Goal: Task Accomplishment & Management: Use online tool/utility

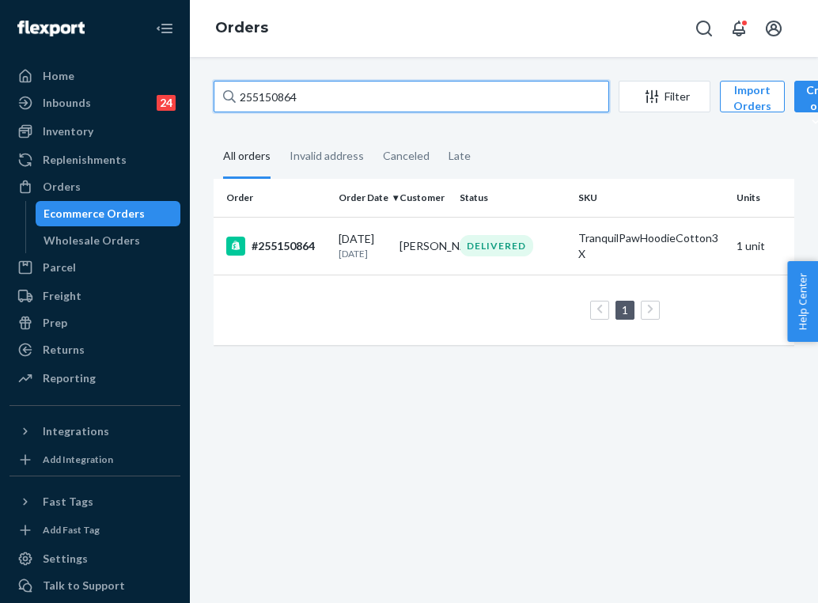
click at [289, 97] on input "255150864" at bounding box center [412, 97] width 396 height 32
type input "255042117"
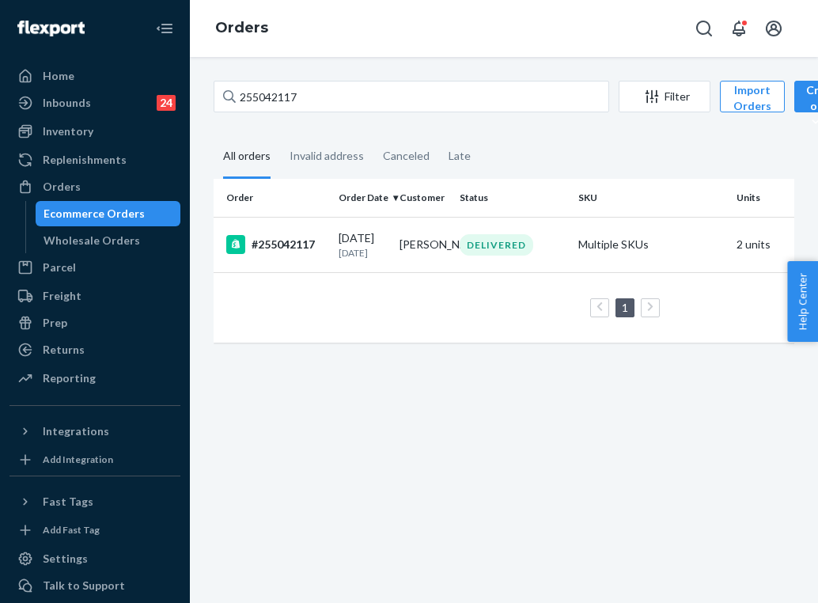
click at [437, 258] on td "[PERSON_NAME]" at bounding box center [423, 244] width 61 height 55
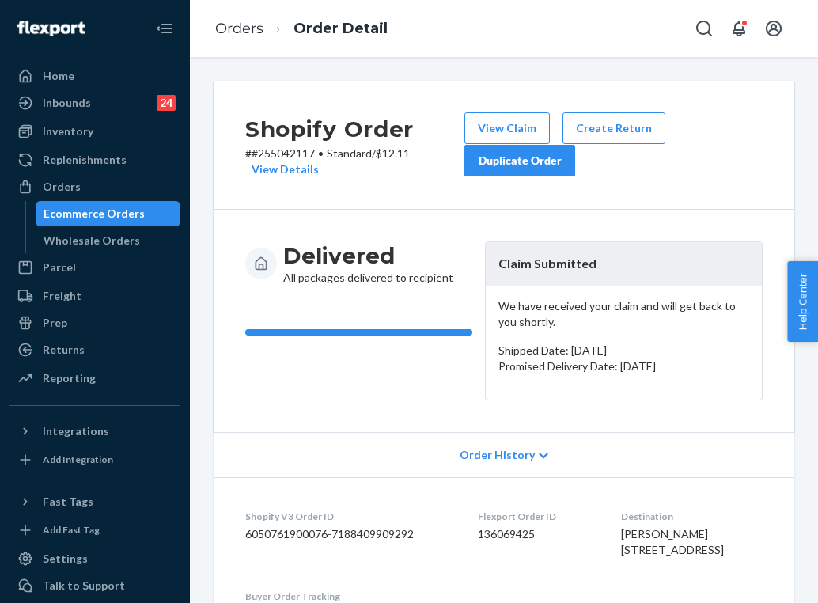
click at [553, 165] on div "Duplicate Order" at bounding box center [520, 161] width 84 height 16
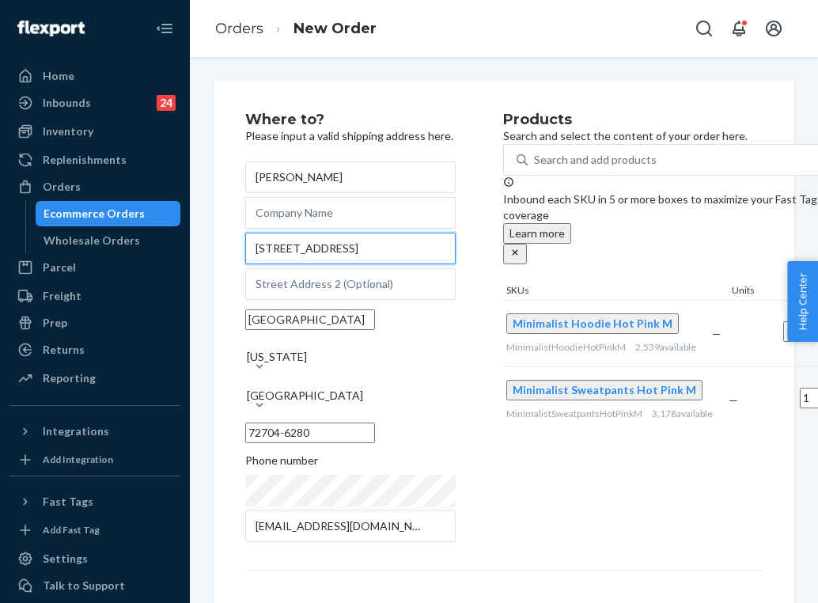
click at [325, 264] on input "[STREET_ADDRESS]" at bounding box center [350, 249] width 210 height 32
paste input "[STREET_ADDRESS][US_STATE]"
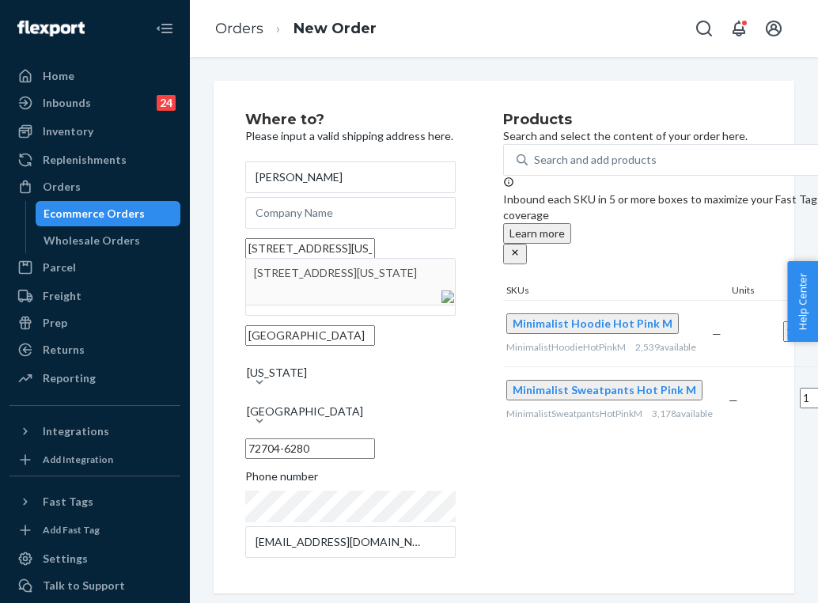
type input "[STREET_ADDRESS][US_STATE]"
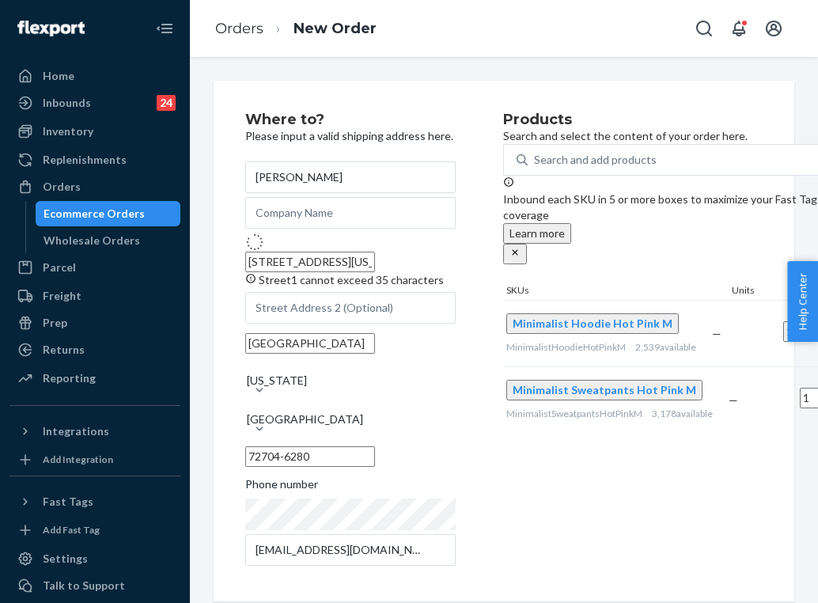
type input "[GEOGRAPHIC_DATA]"
type input "62702"
type input "[STREET_ADDRESS]"
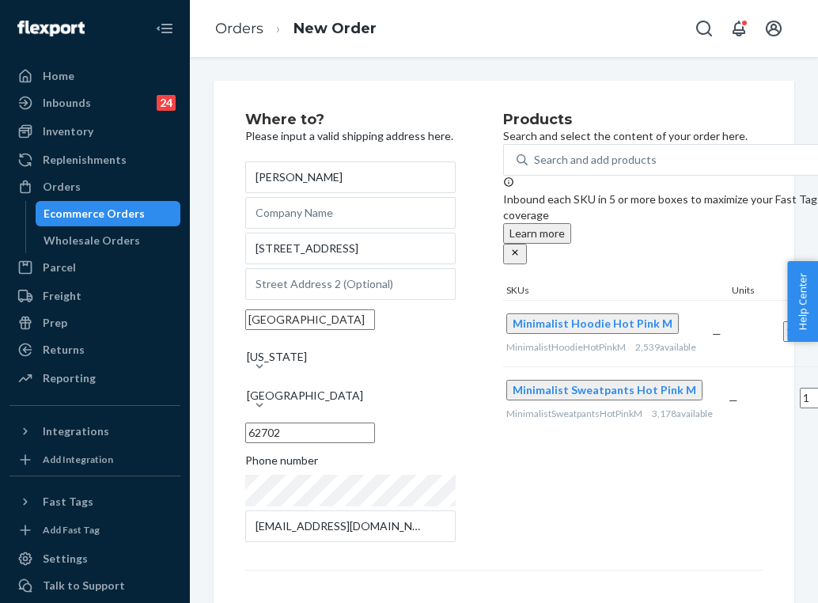
click at [700, 511] on div "Products Search and select the content of your order here. Search and add produ…" at bounding box center [671, 329] width 336 height 434
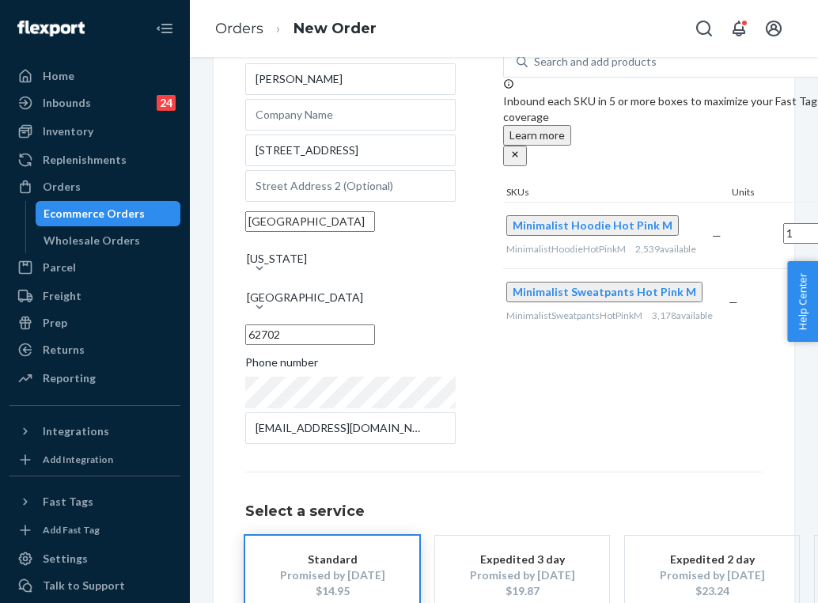
scroll to position [100, 0]
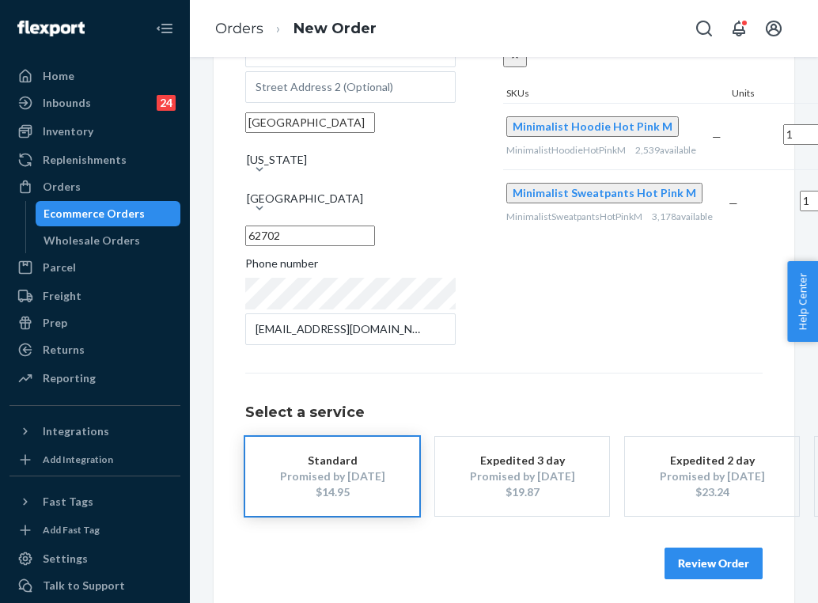
click at [710, 556] on button "Review Order" at bounding box center [714, 563] width 98 height 32
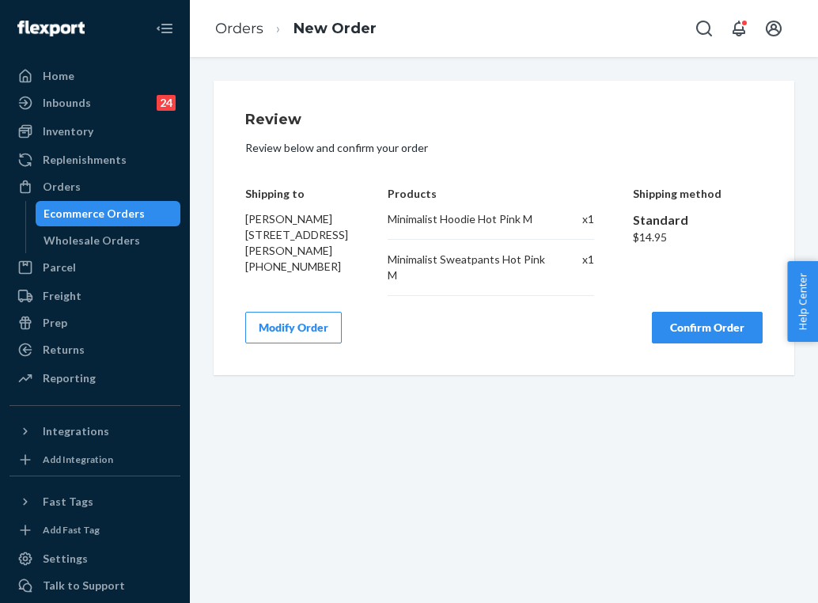
scroll to position [0, 0]
click at [718, 330] on button "Confirm Order" at bounding box center [707, 328] width 111 height 32
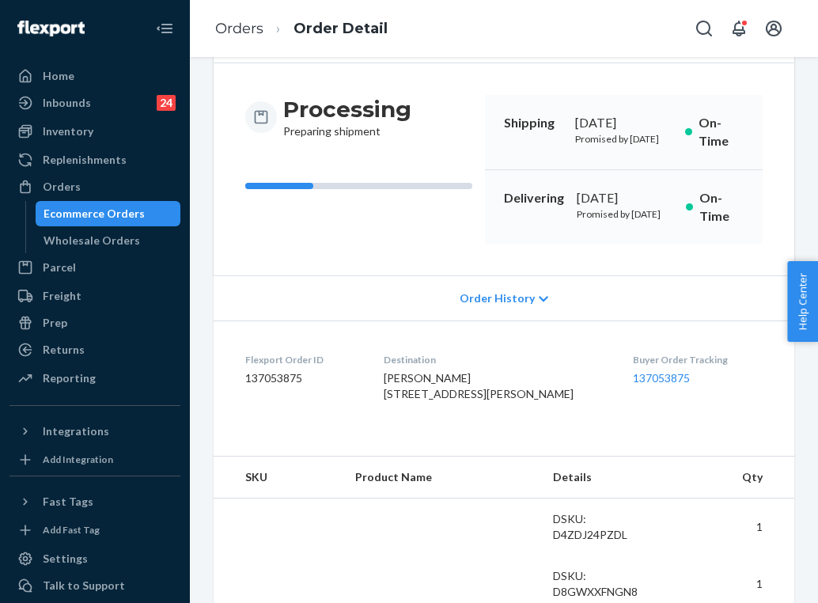
scroll to position [133, 0]
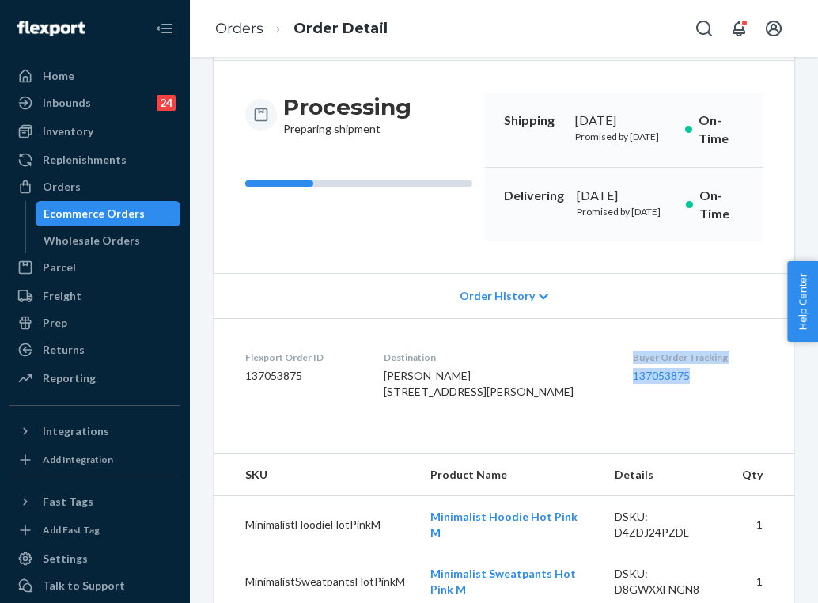
drag, startPoint x: 680, startPoint y: 405, endPoint x: 614, endPoint y: 392, distance: 67.8
click at [633, 392] on div "Buyer Order Tracking 137053875" at bounding box center [698, 377] width 130 height 55
copy div "Buyer Order Tracking 137053875"
click at [253, 24] on link "Orders" at bounding box center [239, 28] width 48 height 17
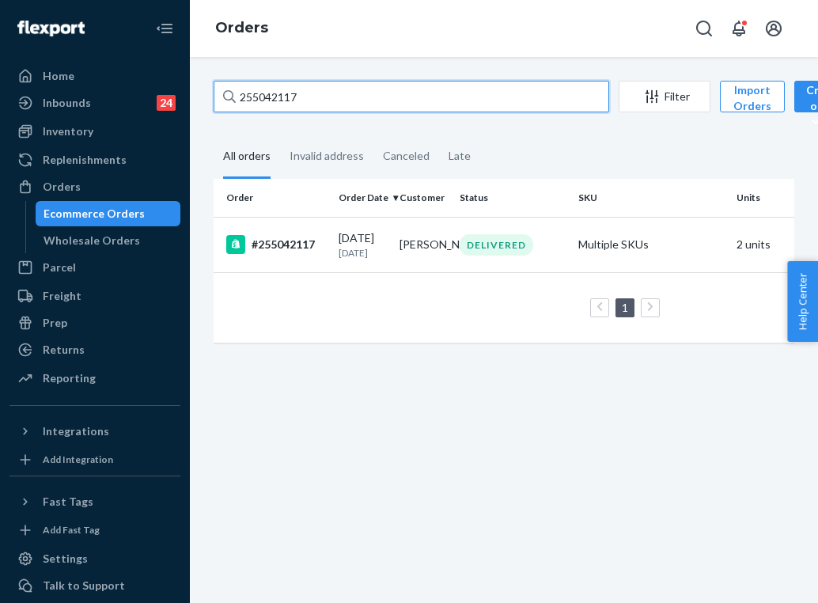
click at [310, 96] on input "255042117" at bounding box center [412, 97] width 396 height 32
paste input "255127142"
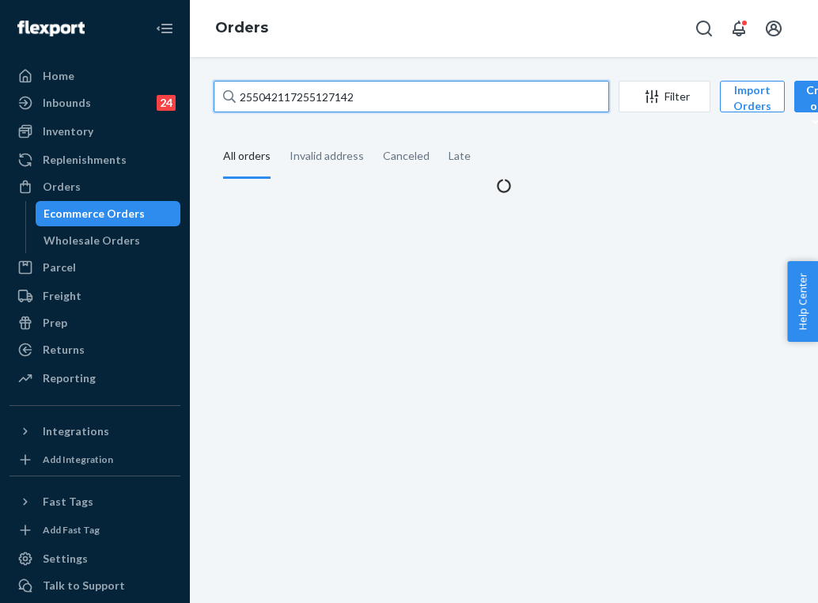
click at [310, 96] on input "255042117255127142" at bounding box center [412, 97] width 396 height 32
paste input "text"
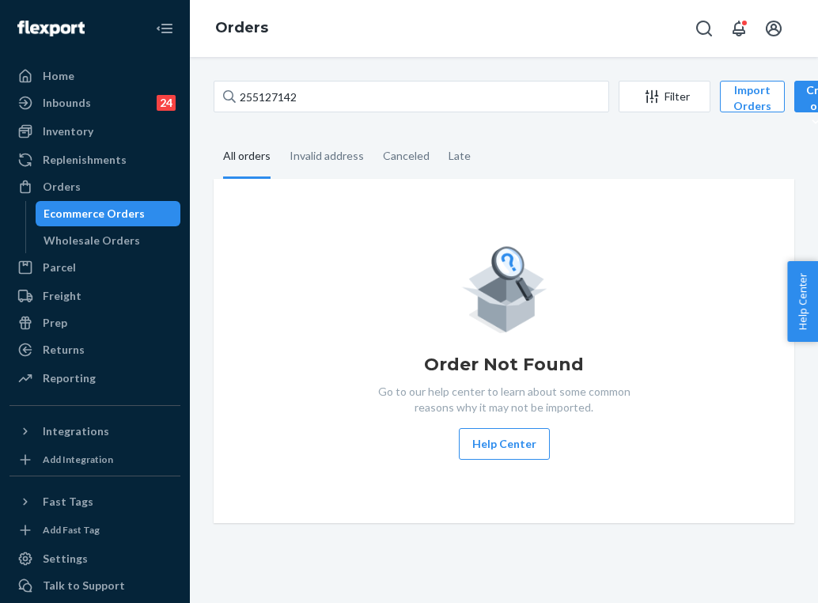
click at [398, 248] on div "Order Not Found Go to our help center to learn about some common reasons why it…" at bounding box center [503, 351] width 555 height 218
click at [328, 94] on input "255127142" at bounding box center [412, 97] width 396 height 32
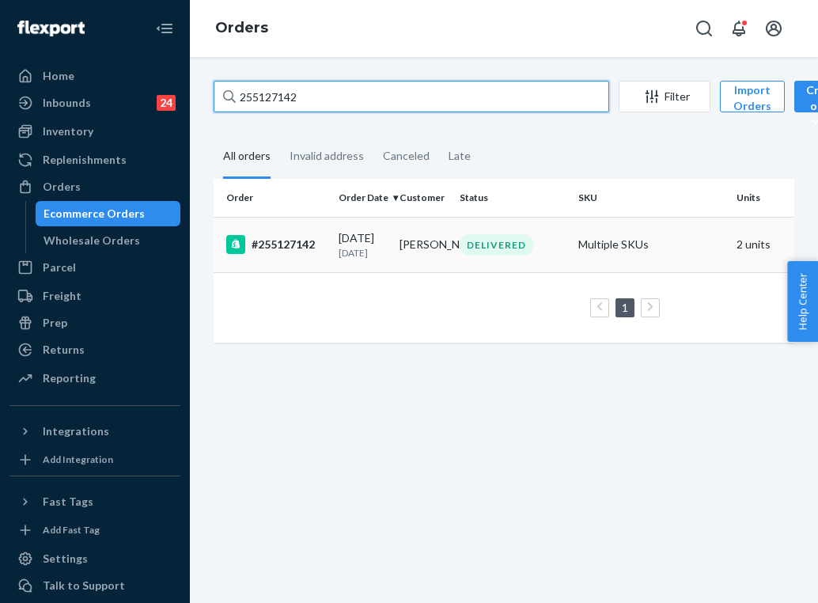
type input "255127142"
click at [354, 258] on p "[DATE]" at bounding box center [363, 252] width 48 height 13
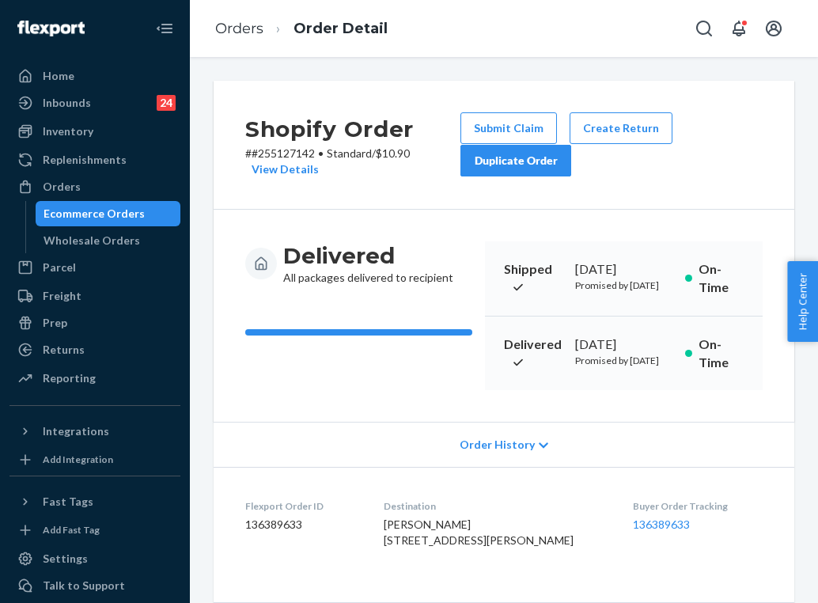
scroll to position [47, 0]
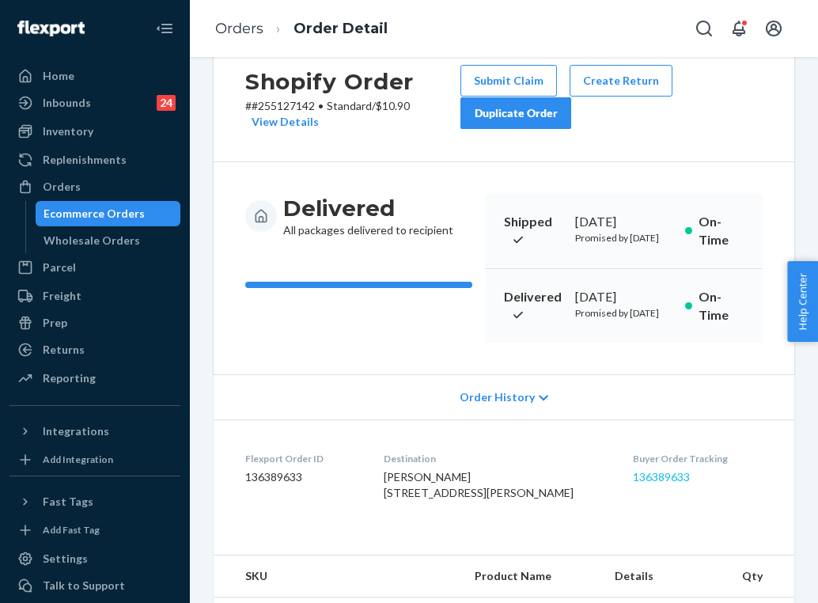
click at [650, 483] on link "136389633" at bounding box center [661, 476] width 57 height 13
click at [243, 35] on link "Orders" at bounding box center [239, 28] width 48 height 17
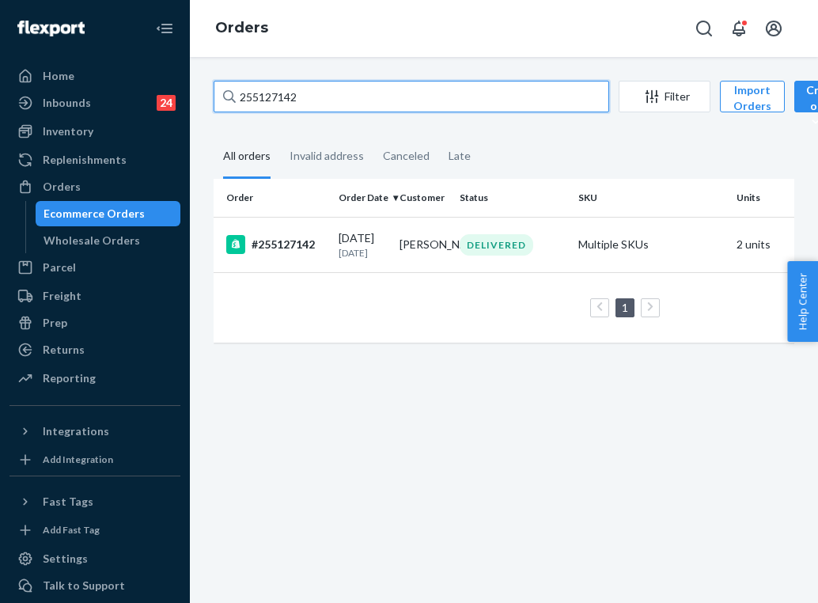
click at [308, 91] on input "255127142" at bounding box center [412, 97] width 396 height 32
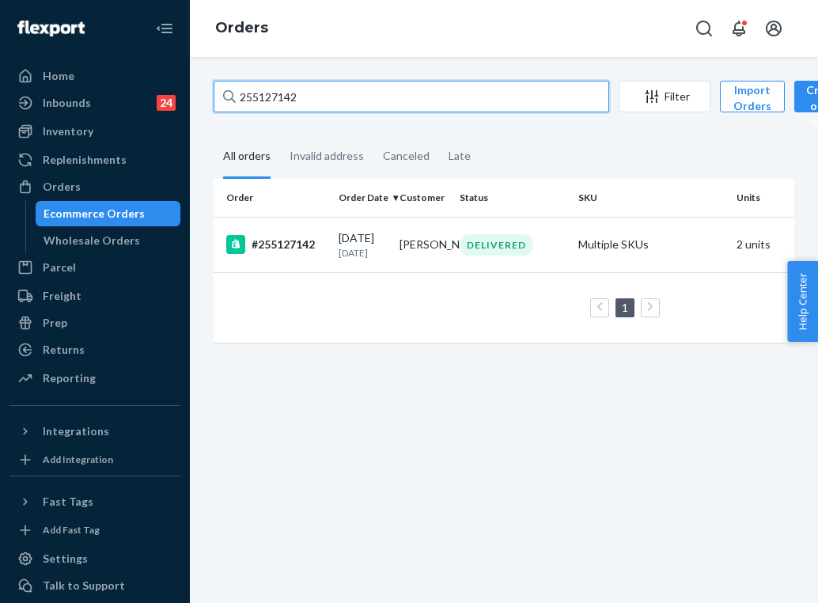
paste input "205127"
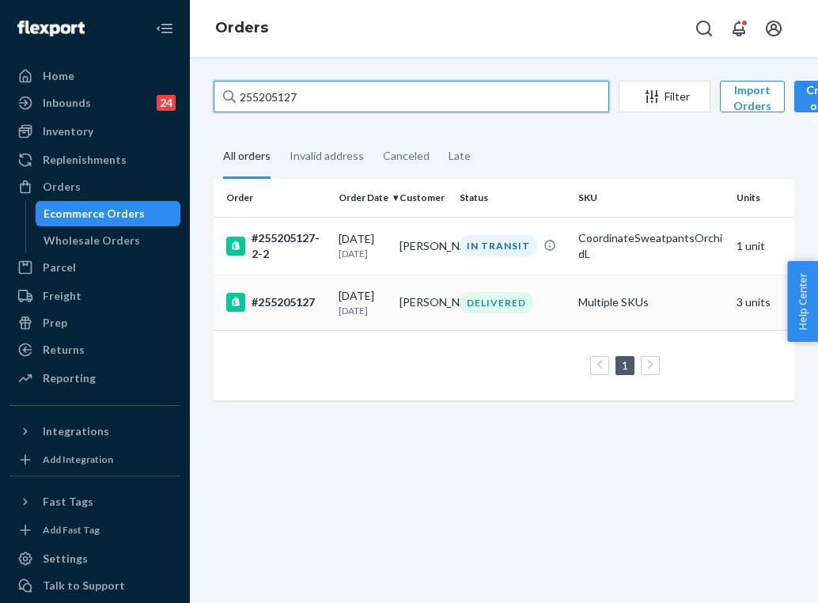
type input "255205127"
click at [437, 309] on td "[PERSON_NAME]" at bounding box center [423, 302] width 61 height 55
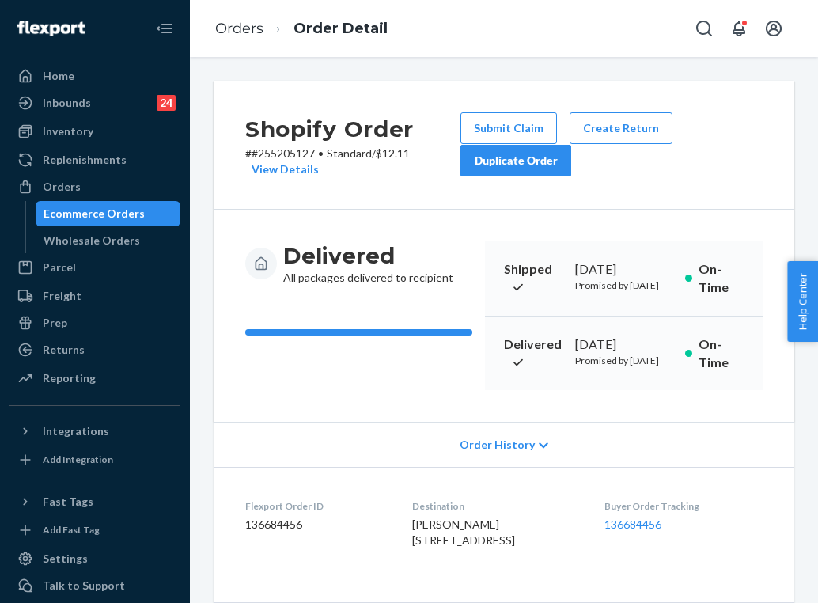
scroll to position [100, 0]
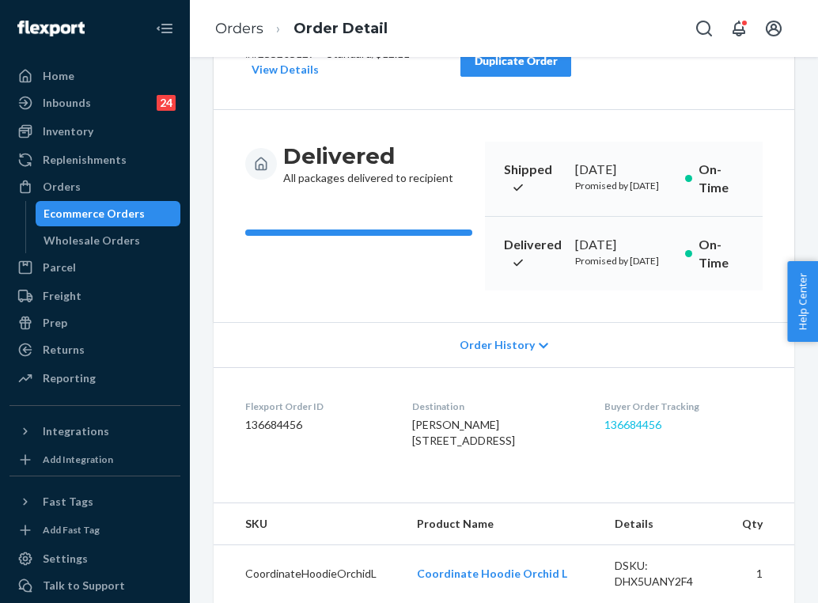
click at [645, 431] on link "136684456" at bounding box center [632, 424] width 57 height 13
drag, startPoint x: 430, startPoint y: 517, endPoint x: 399, endPoint y: 489, distance: 42.6
click at [399, 486] on dl "Flexport Order ID 136684456 Destination [PERSON_NAME] [STREET_ADDRESS] US Buyer…" at bounding box center [504, 426] width 581 height 119
copy span "[STREET_ADDRESS]"
click at [263, 36] on li "Order Detail" at bounding box center [325, 28] width 124 height 21
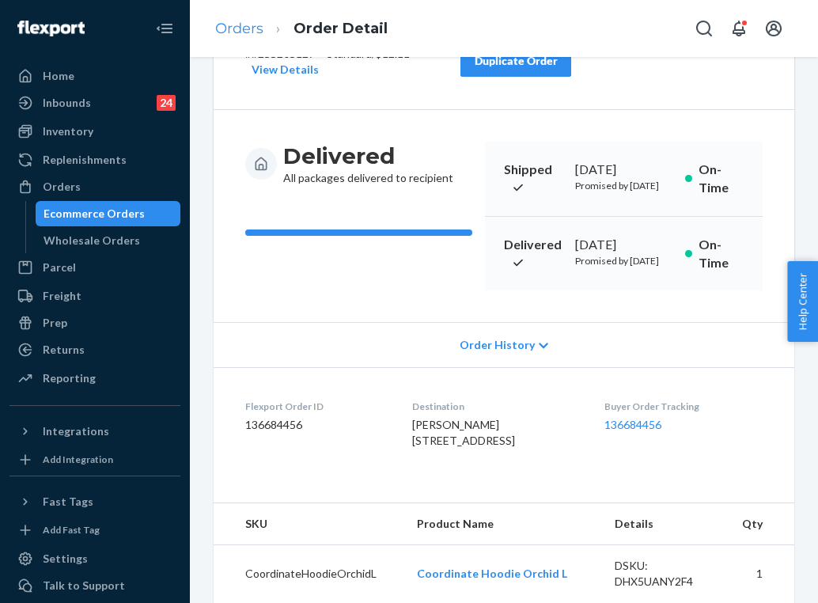
click at [247, 32] on link "Orders" at bounding box center [239, 28] width 48 height 17
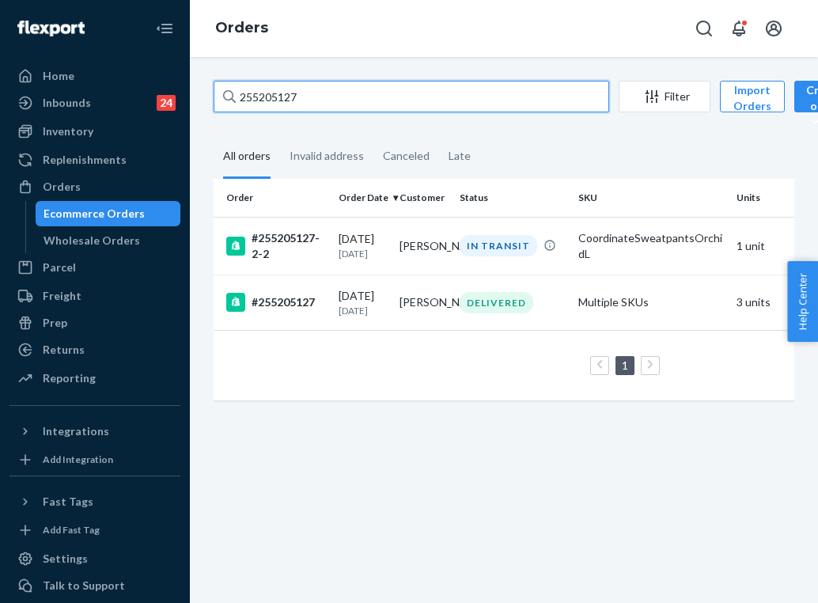
click at [324, 92] on input "255205127" at bounding box center [412, 97] width 396 height 32
paste input "029415"
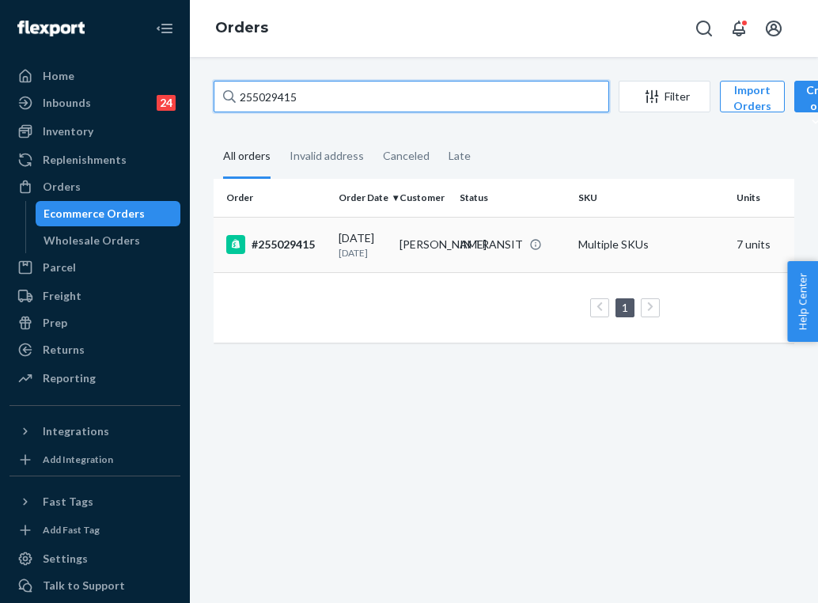
type input "255029415"
click at [378, 256] on p "[DATE]" at bounding box center [363, 252] width 48 height 13
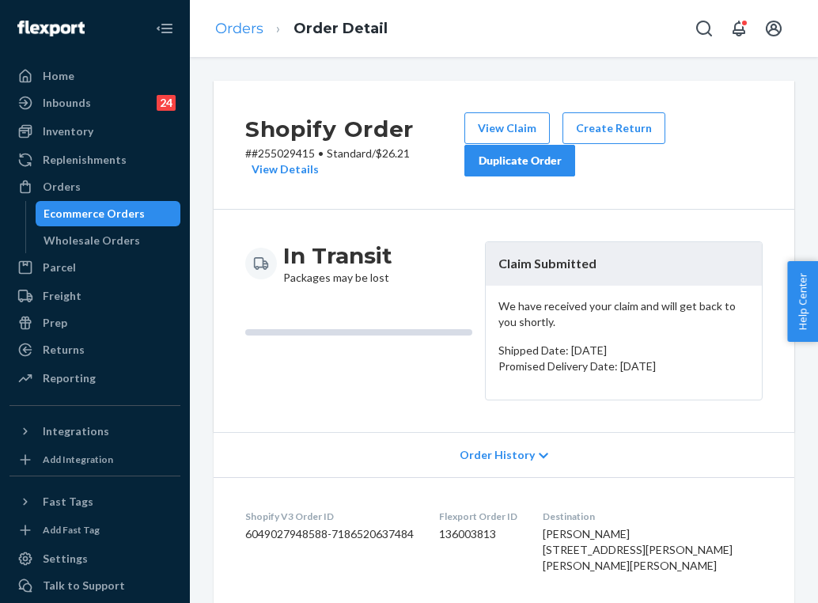
click at [256, 31] on link "Orders" at bounding box center [239, 28] width 48 height 17
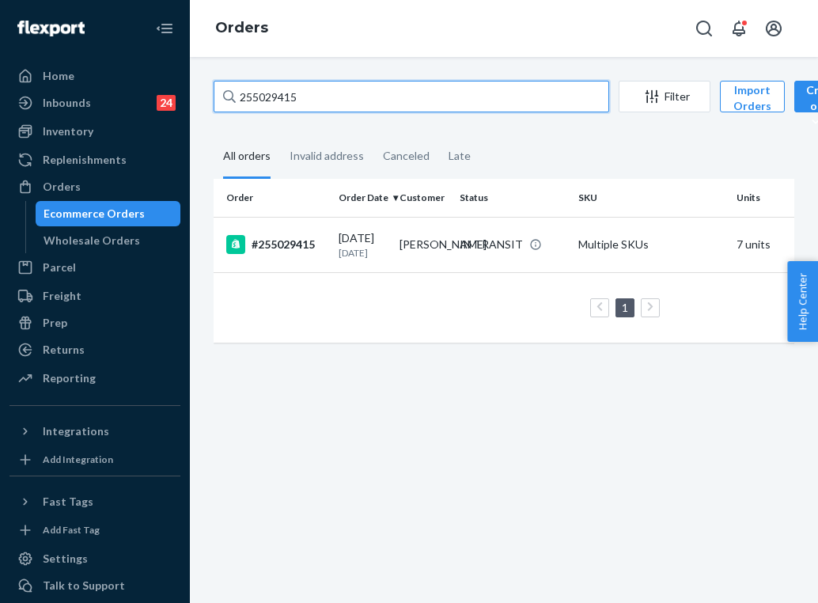
click at [335, 93] on input "255029415" at bounding box center [412, 97] width 396 height 32
paste input "3907"
type input "255023907"
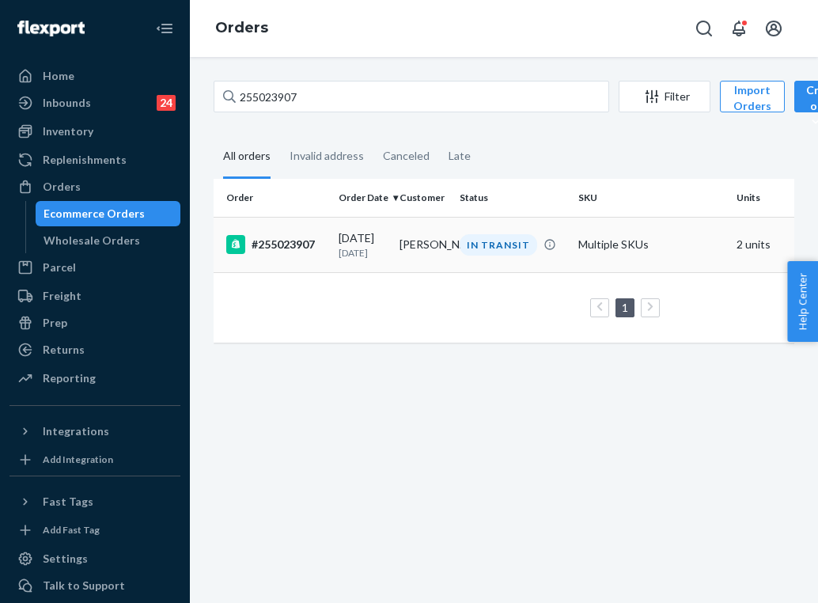
click at [441, 248] on td "[PERSON_NAME]" at bounding box center [423, 244] width 61 height 55
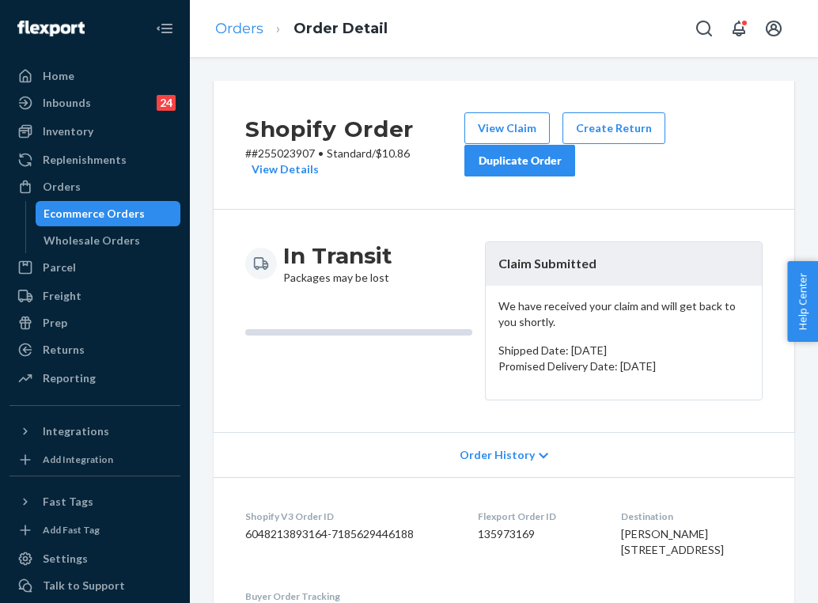
click at [249, 30] on link "Orders" at bounding box center [239, 28] width 48 height 17
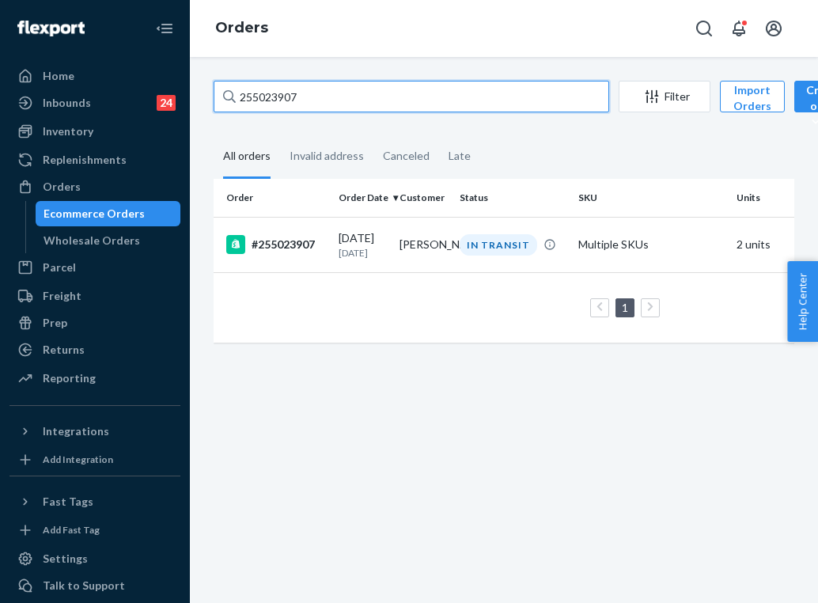
click at [291, 99] on input "255023907" at bounding box center [412, 97] width 396 height 32
paste input "248529"
type input "255248529"
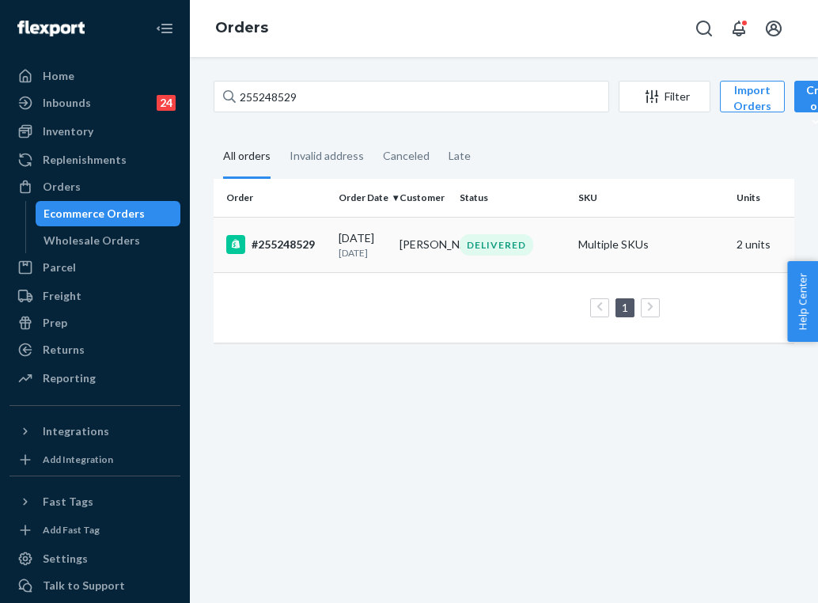
click at [433, 242] on td "[PERSON_NAME]" at bounding box center [423, 244] width 61 height 55
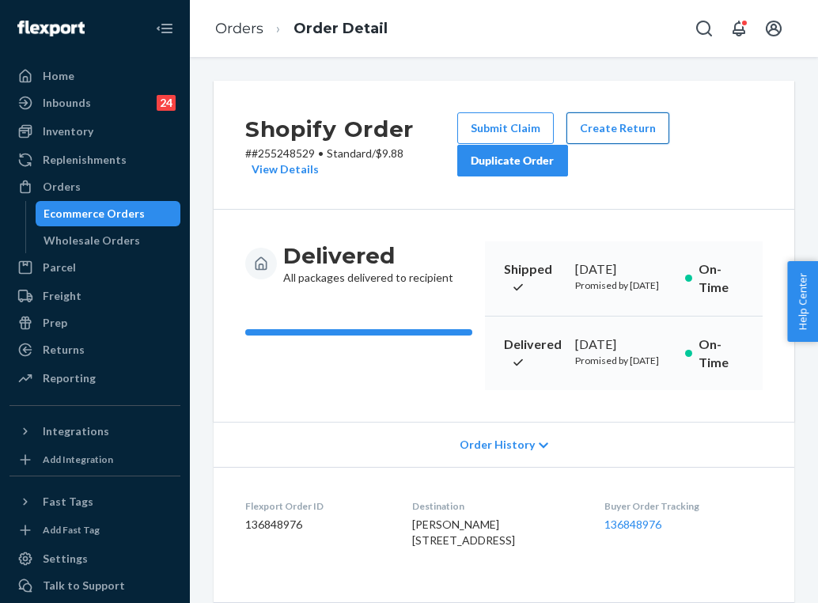
click at [619, 125] on button "Create Return" at bounding box center [617, 128] width 103 height 32
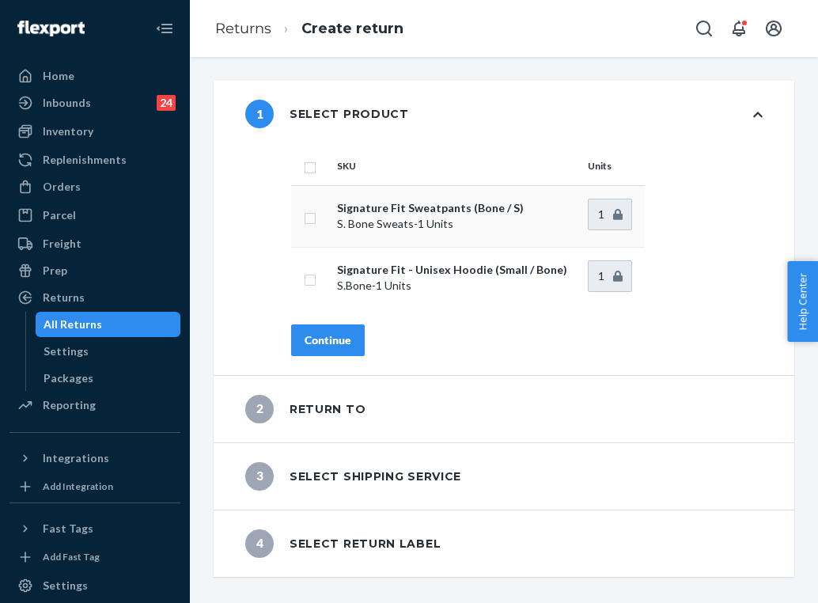
click at [312, 212] on input "checkbox" at bounding box center [310, 216] width 13 height 17
checkbox input "true"
click at [312, 280] on input "checkbox" at bounding box center [310, 278] width 13 height 17
checkbox input "true"
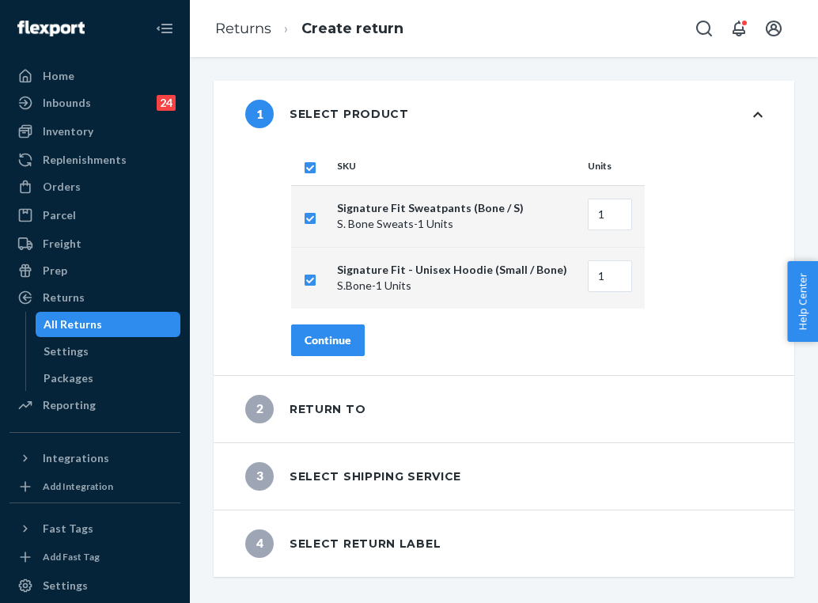
click at [339, 345] on div "Continue" at bounding box center [328, 340] width 47 height 16
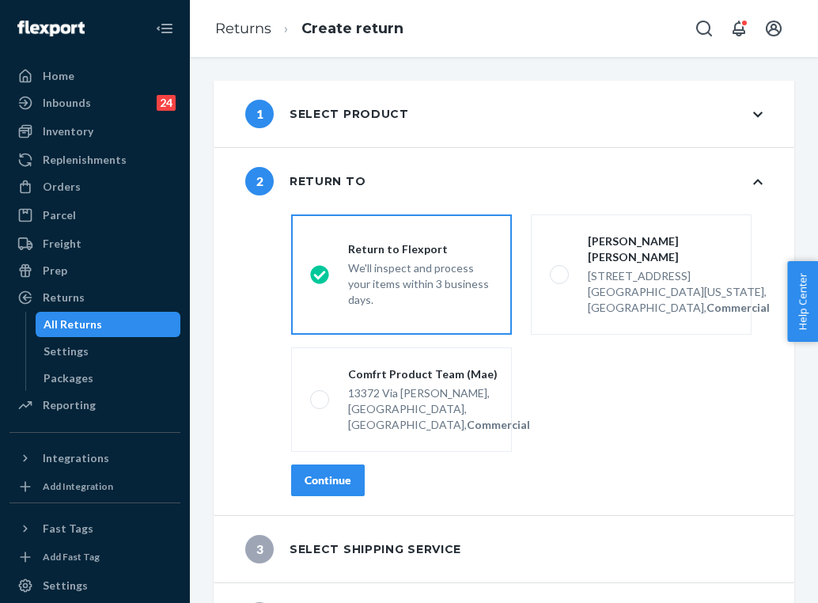
click at [339, 475] on div "Continue" at bounding box center [328, 480] width 47 height 16
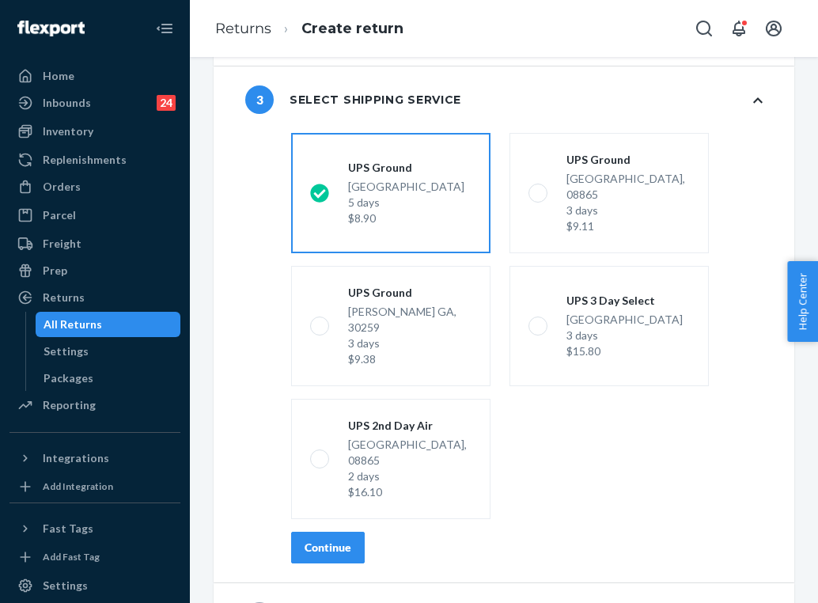
click at [333, 532] on button "Continue" at bounding box center [328, 548] width 74 height 32
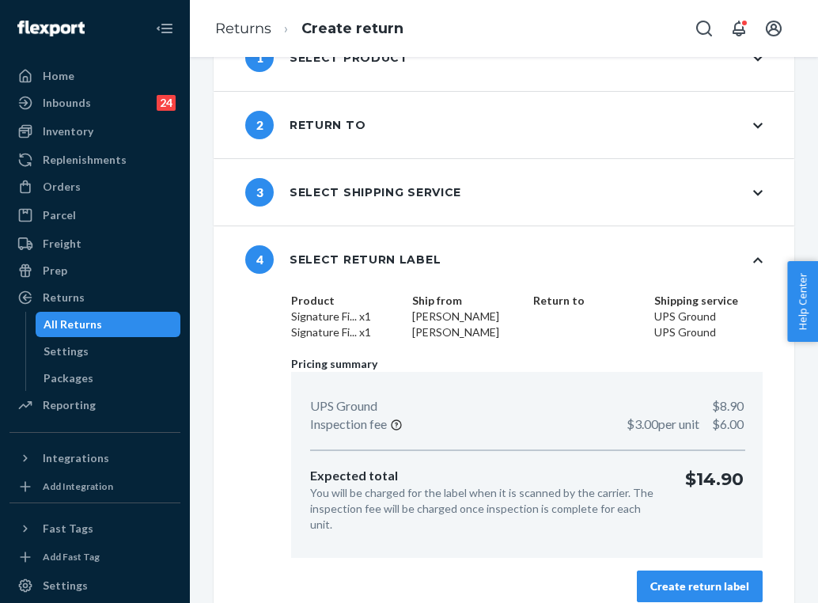
click at [670, 578] on div "Create return label" at bounding box center [699, 586] width 99 height 16
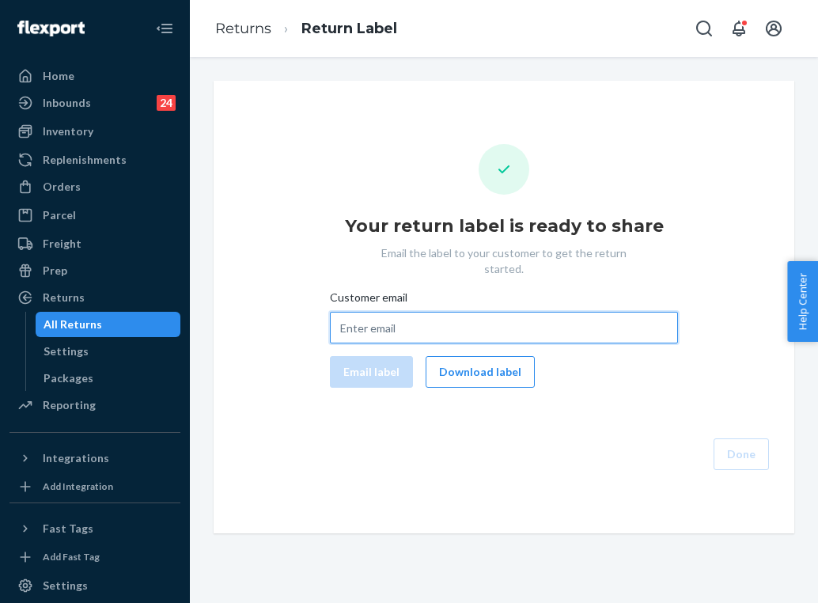
click at [445, 312] on input "Customer email" at bounding box center [504, 328] width 348 height 32
paste input "[PERSON_NAME][EMAIL_ADDRESS][PERSON_NAME][DOMAIN_NAME]"
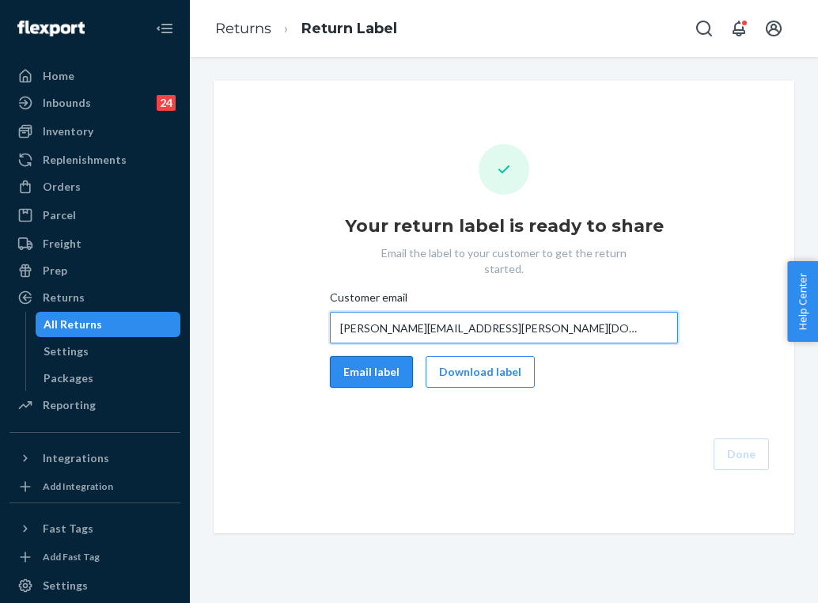
type input "[PERSON_NAME][EMAIL_ADDRESS][PERSON_NAME][DOMAIN_NAME]"
click at [377, 356] on button "Email label" at bounding box center [371, 372] width 83 height 32
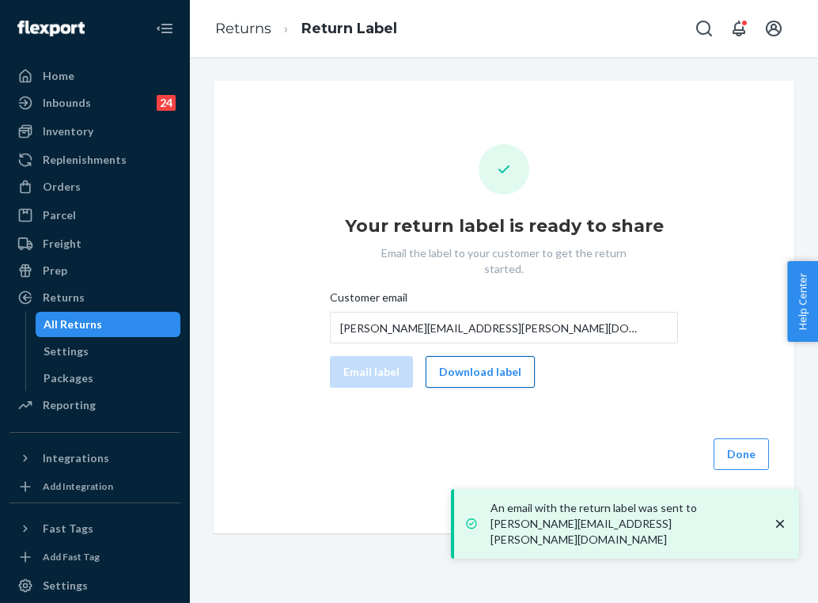
click at [498, 362] on button "Download label" at bounding box center [480, 372] width 109 height 32
